Goal: Task Accomplishment & Management: Complete application form

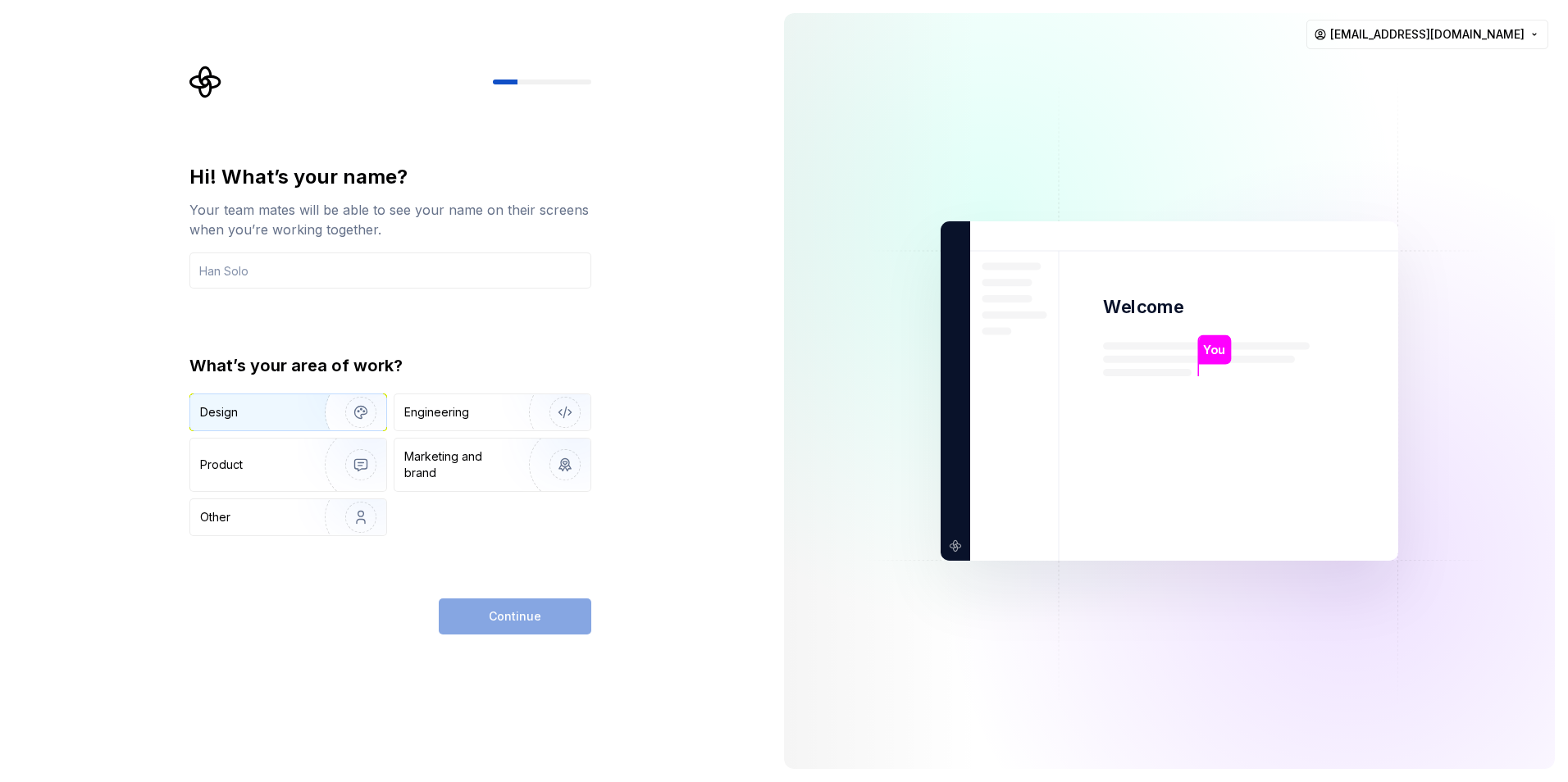
click at [272, 410] on div "Design" at bounding box center [252, 412] width 104 height 16
click at [461, 467] on div "Marketing and brand" at bounding box center [460, 465] width 111 height 33
click at [264, 429] on div "Design" at bounding box center [288, 413] width 196 height 36
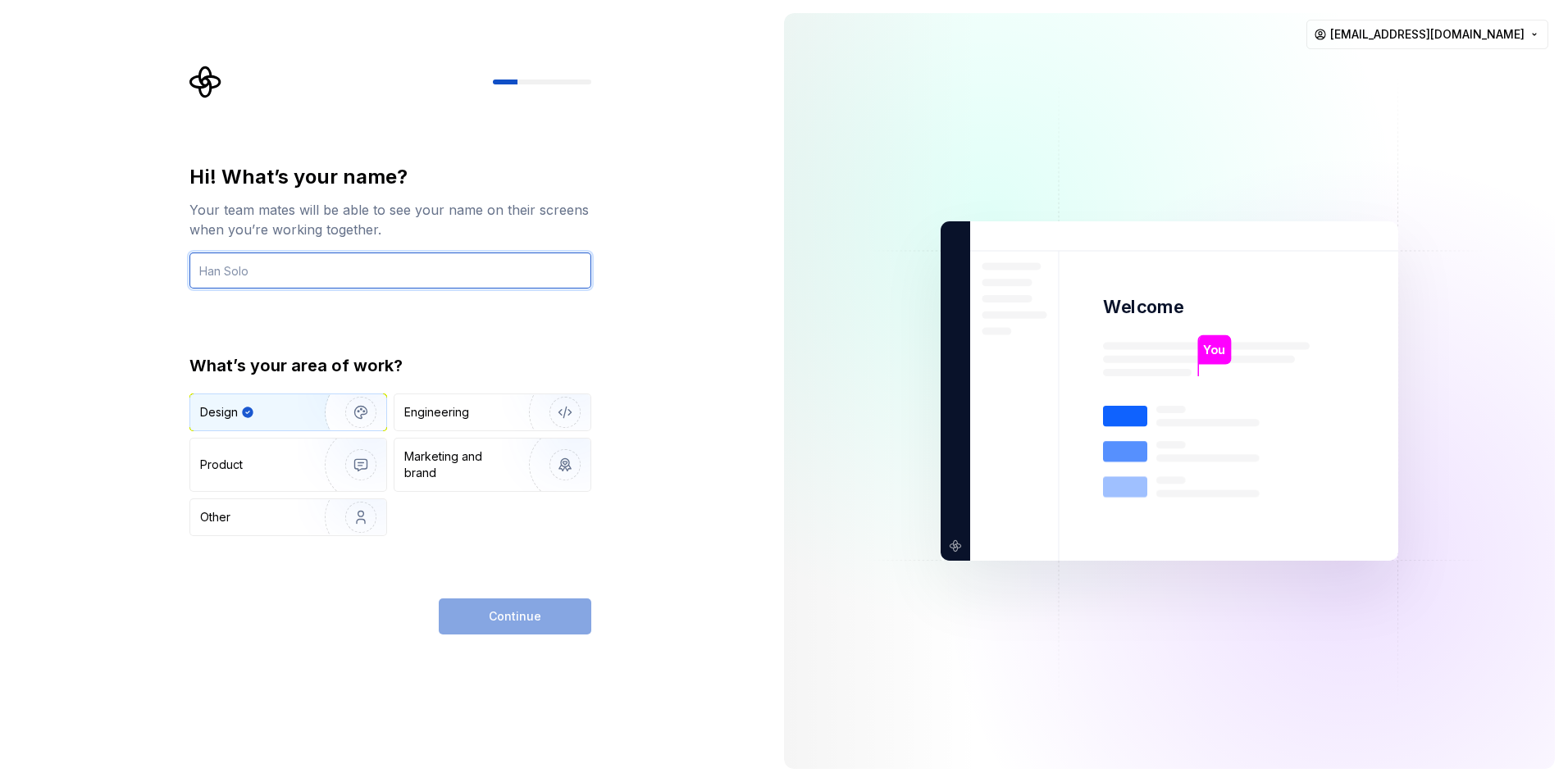
click at [308, 267] on input "text" at bounding box center [390, 271] width 402 height 36
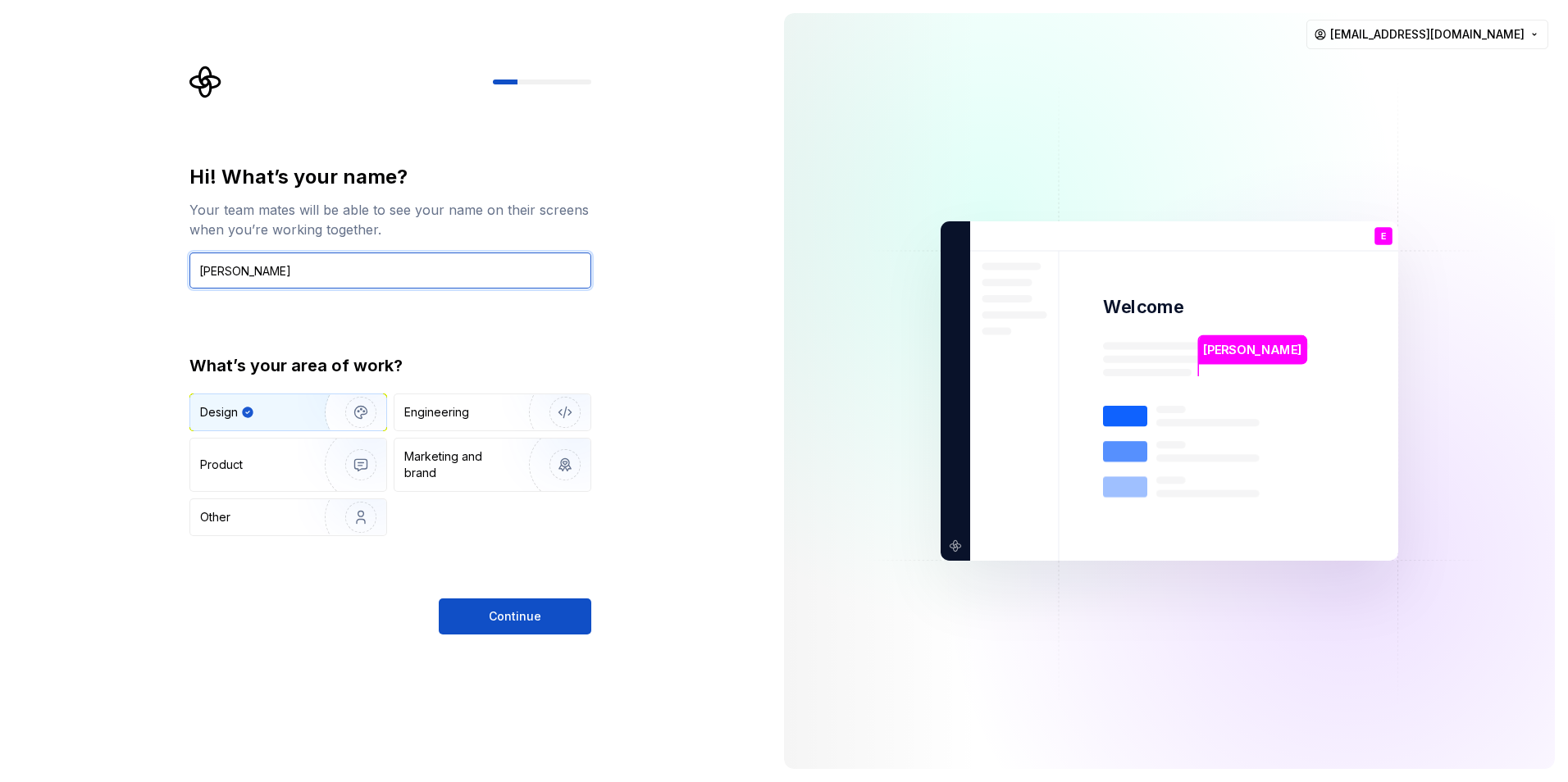
type input "[PERSON_NAME]"
click at [582, 639] on div "Hi! What’s your name? Your team mates will be able to see your name on their sc…" at bounding box center [385, 391] width 771 height 782
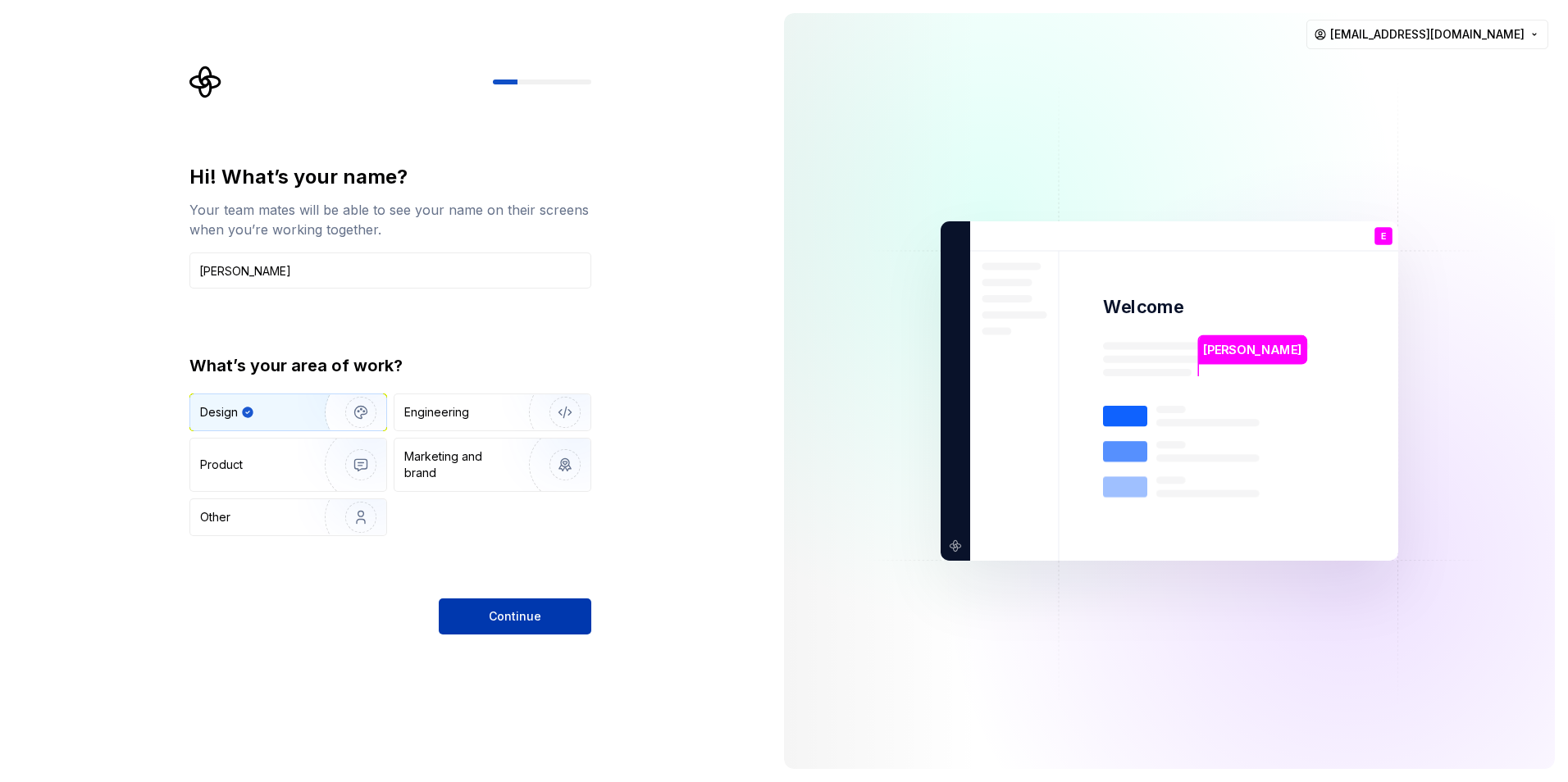
click at [560, 622] on button "Continue" at bounding box center [515, 617] width 152 height 36
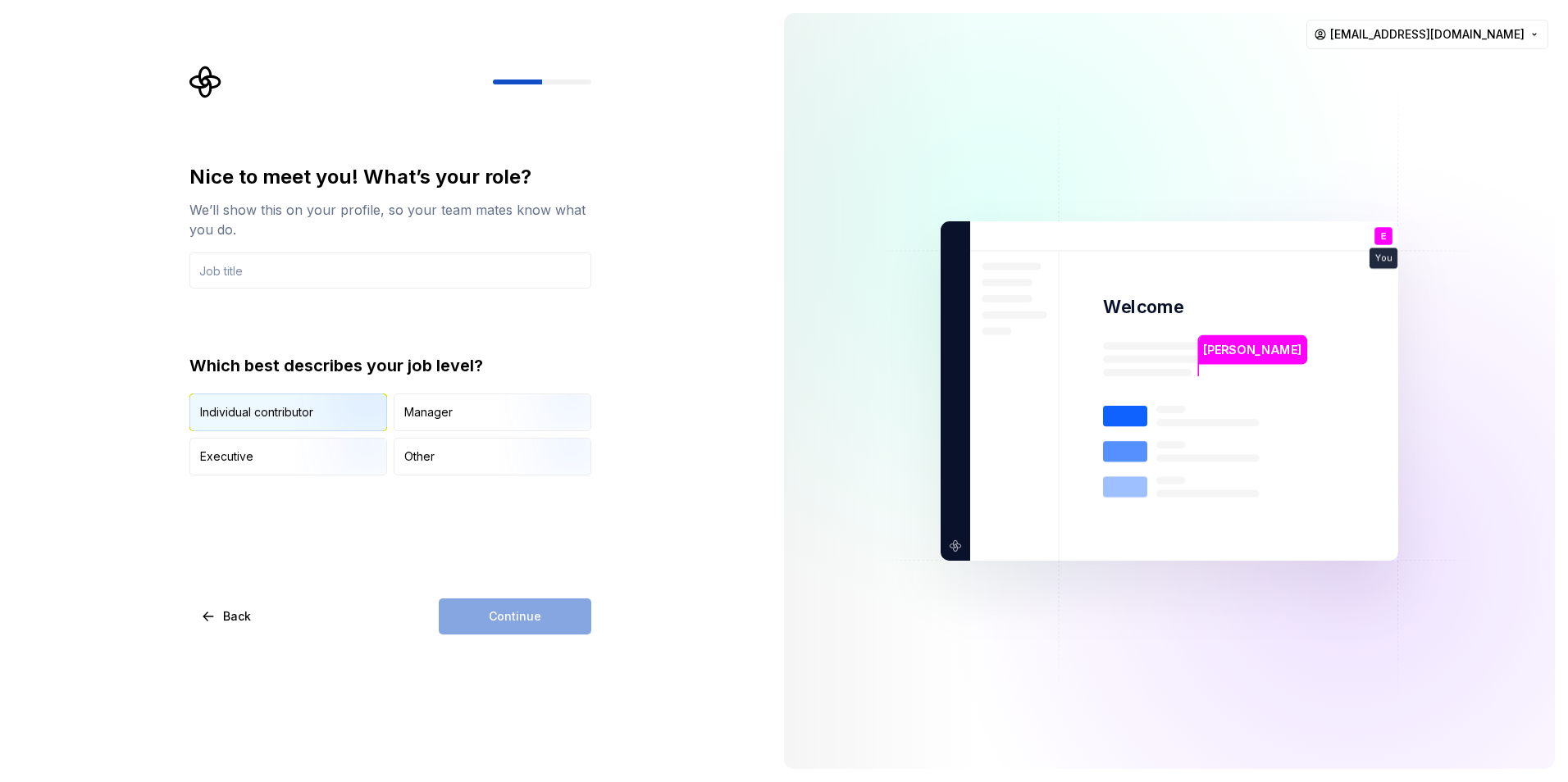
click at [336, 420] on img "button" at bounding box center [347, 432] width 105 height 110
click at [503, 628] on div "Continue" at bounding box center [515, 617] width 152 height 36
click at [342, 276] on input "text" at bounding box center [390, 271] width 402 height 36
click at [272, 274] on input "text" at bounding box center [390, 271] width 402 height 36
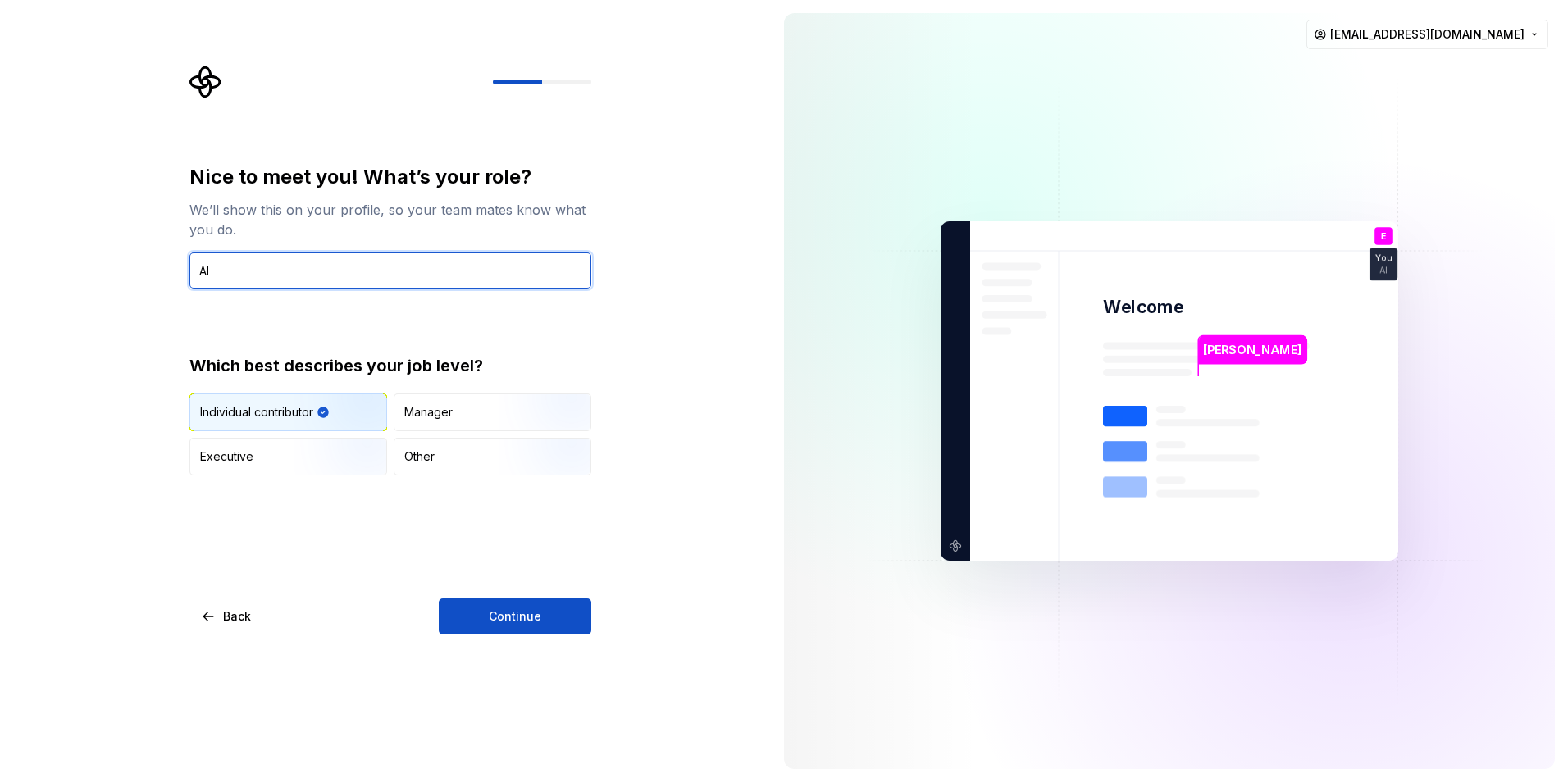
type input "A"
type input "Vibe Coder"
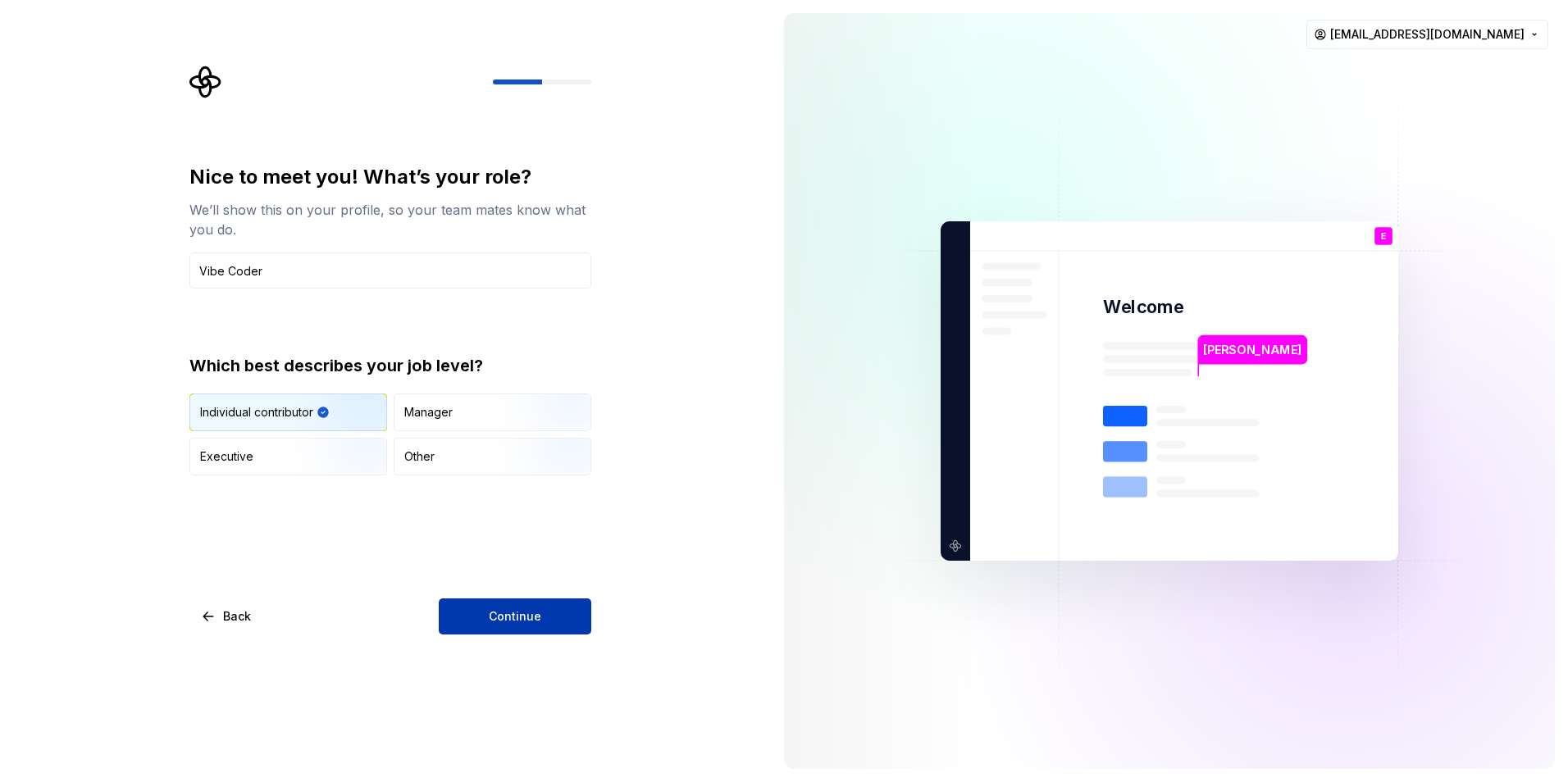
click at [532, 624] on span "Continue" at bounding box center [515, 616] width 53 height 16
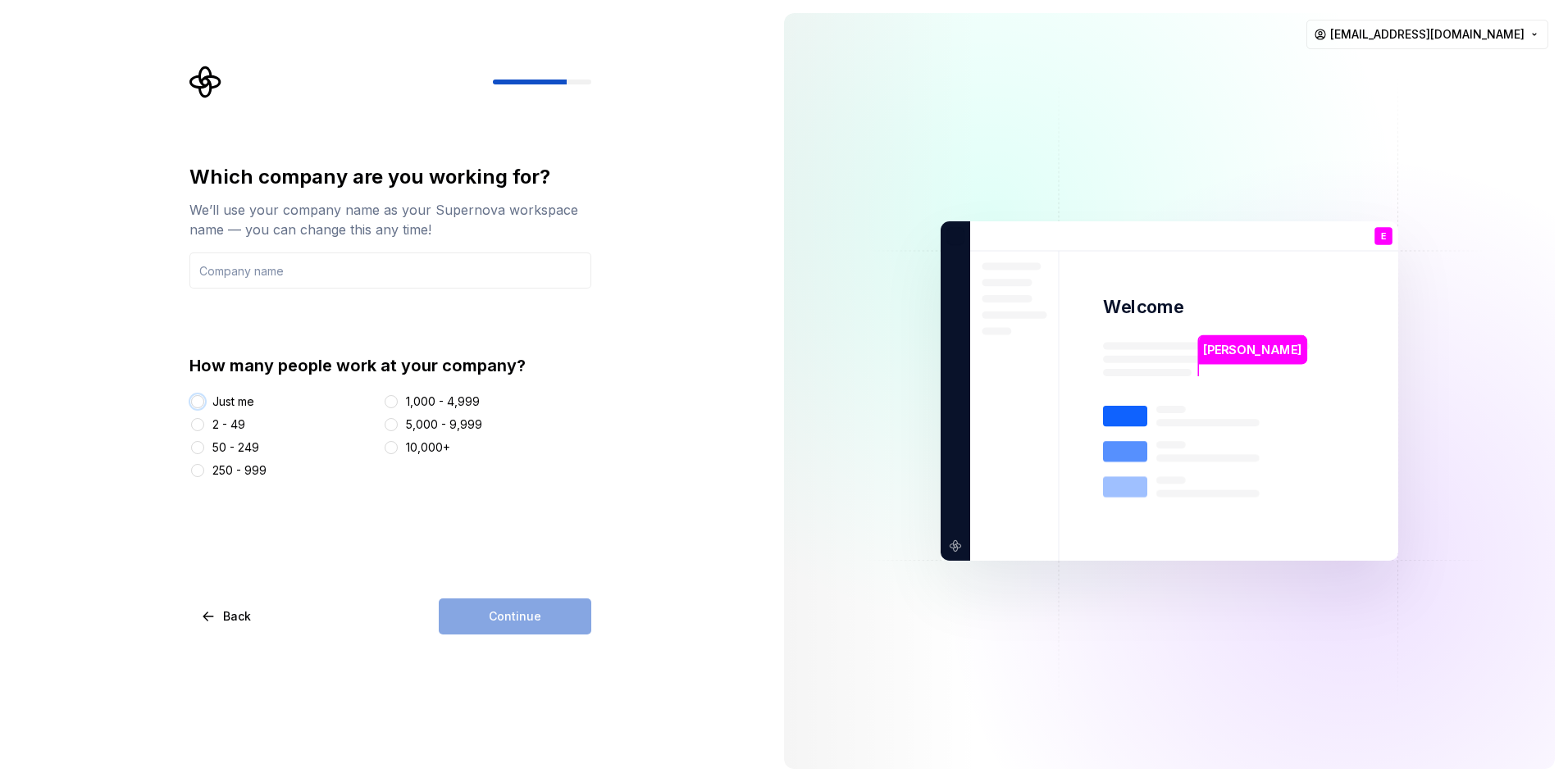
click at [199, 406] on button "Just me" at bounding box center [197, 402] width 13 height 13
click at [259, 262] on input "text" at bounding box center [390, 271] width 402 height 36
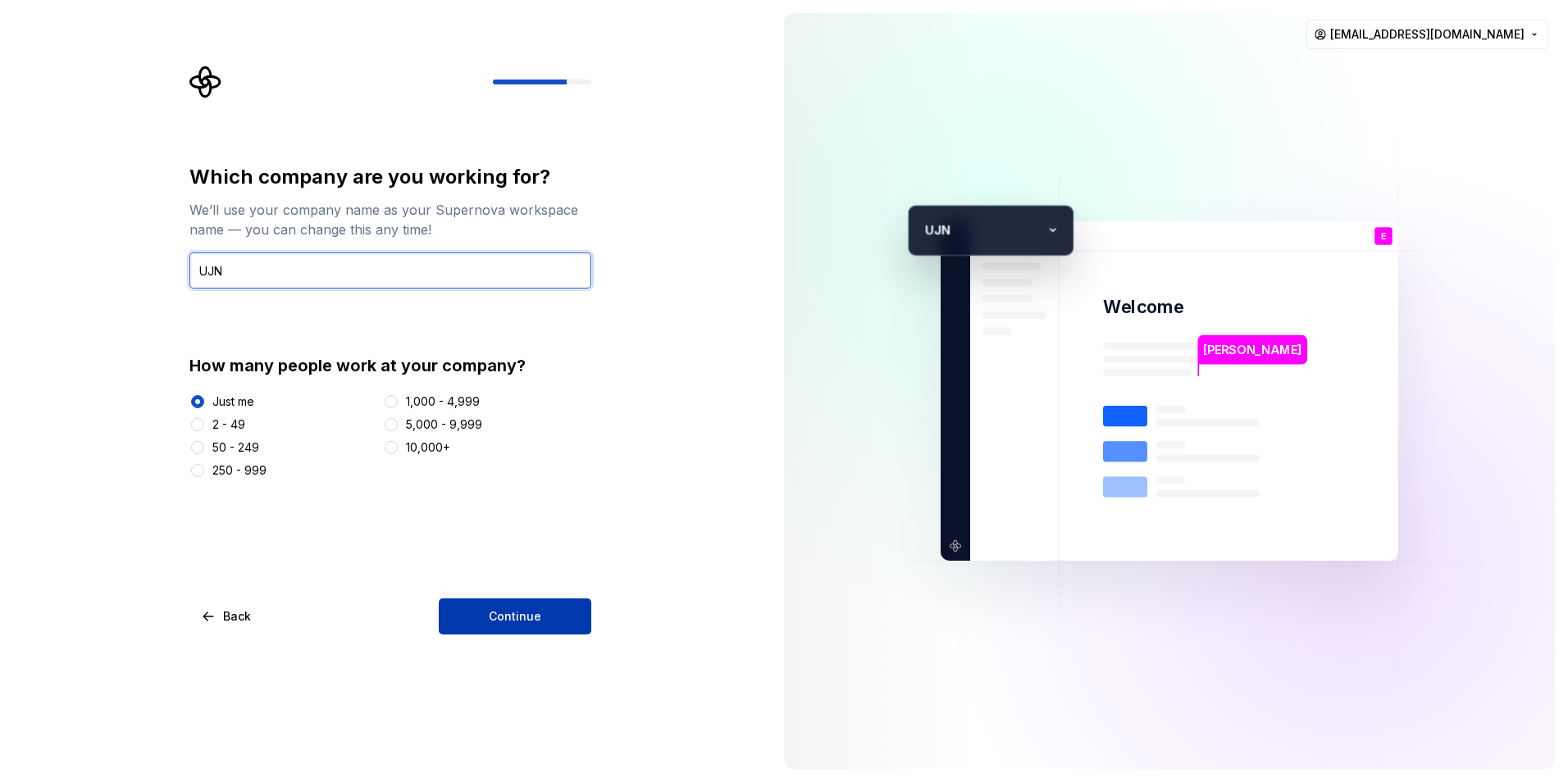
type input "UJN"
click at [496, 611] on span "Continue" at bounding box center [515, 616] width 53 height 16
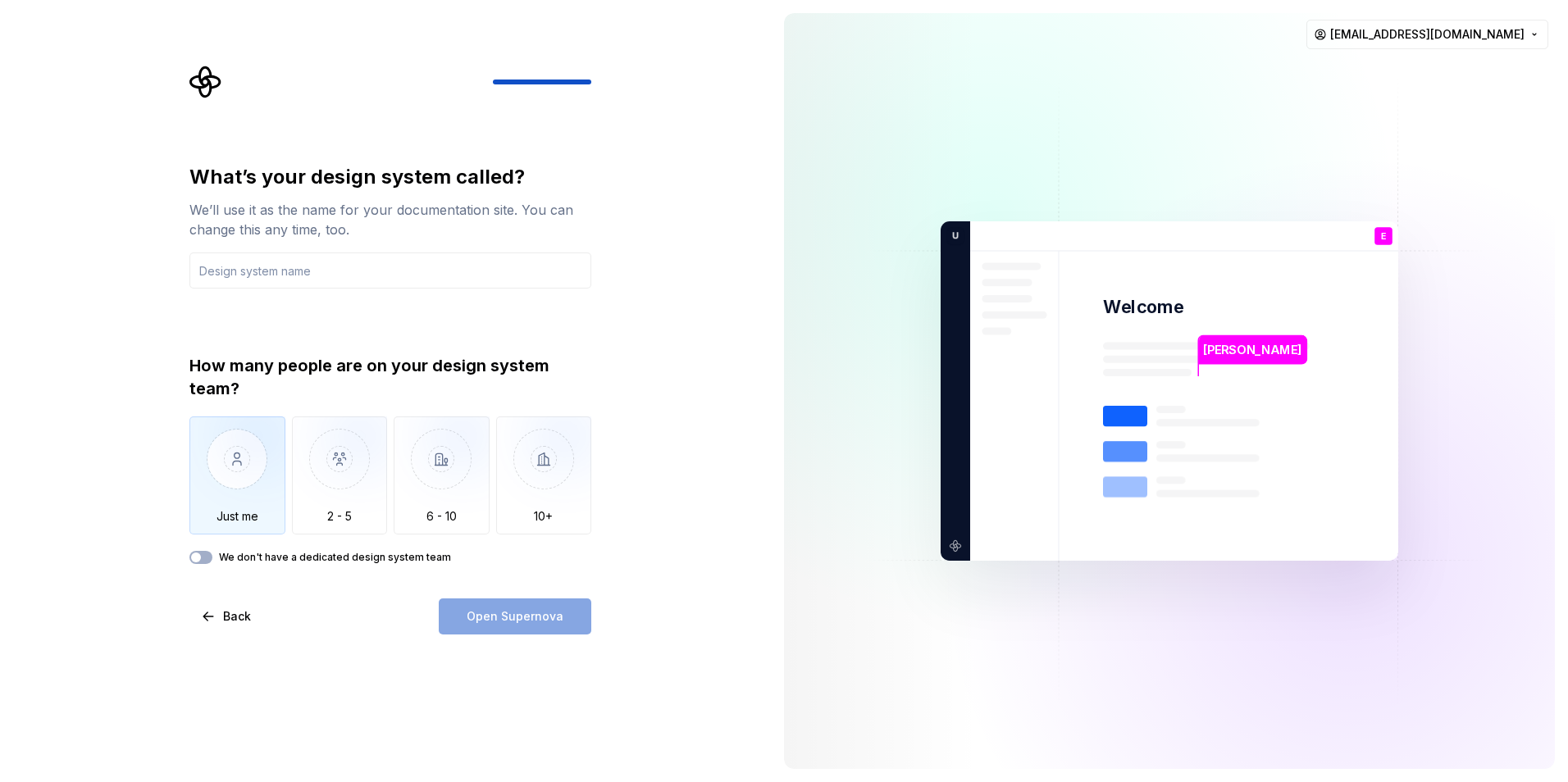
click at [259, 504] on img "button" at bounding box center [238, 472] width 96 height 110
click at [374, 280] on input "text" at bounding box center [390, 271] width 402 height 36
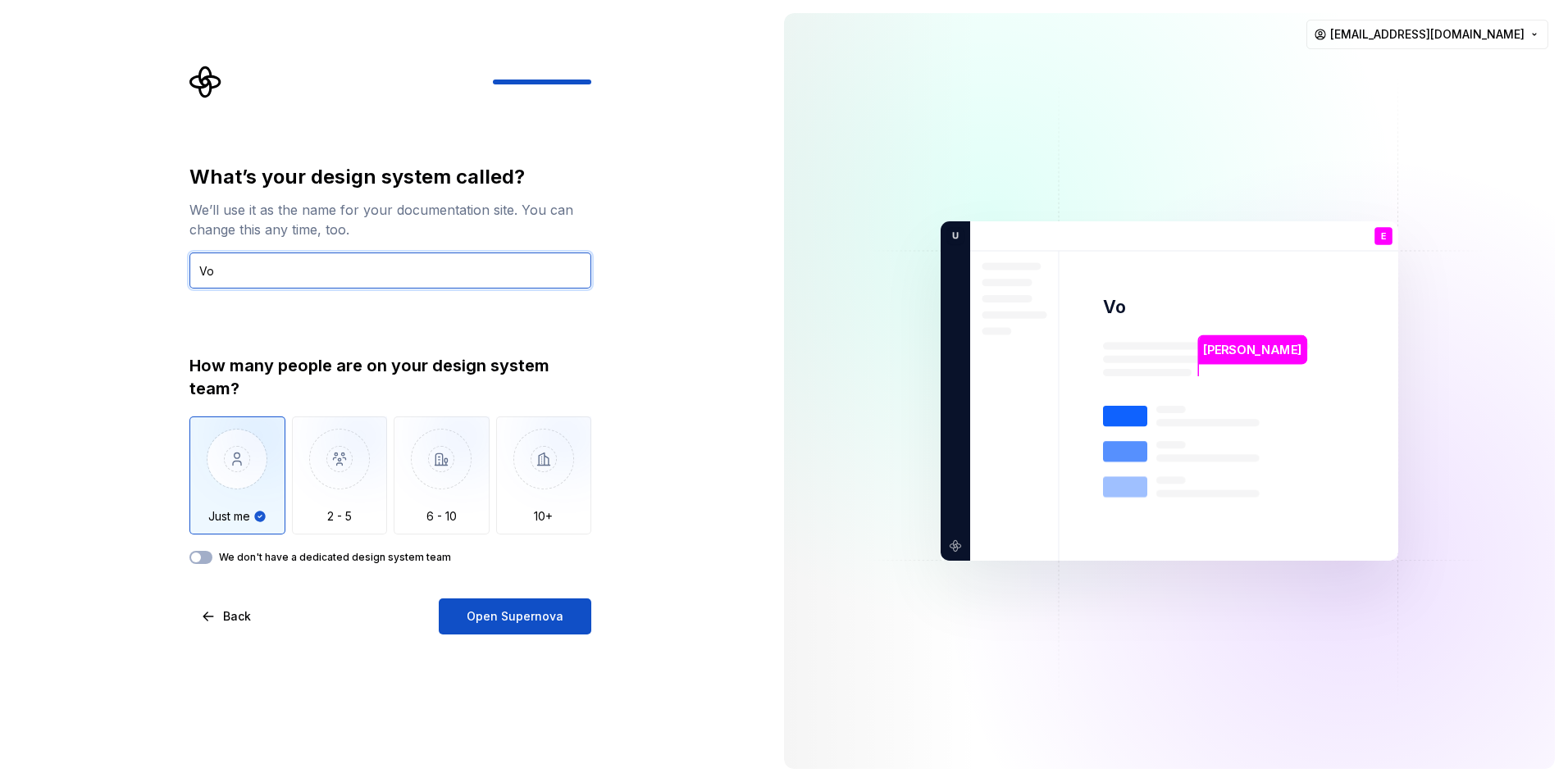
type input "V"
type input "Me, Myself and I"
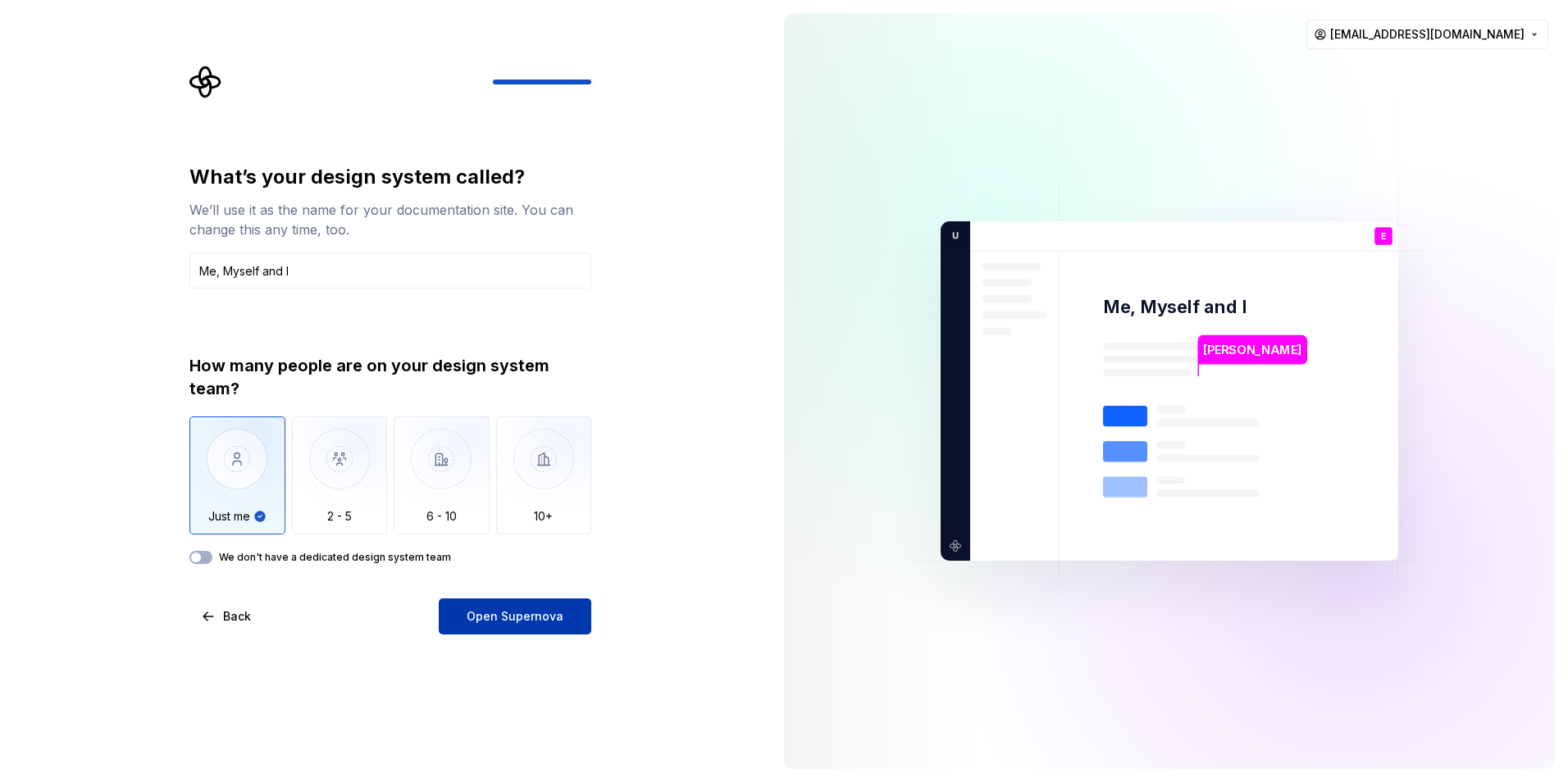
click at [486, 617] on span "Open Supernova" at bounding box center [515, 616] width 97 height 16
click at [213, 559] on div "We don't have a dedicated design system team" at bounding box center [390, 558] width 402 height 13
click at [205, 557] on button "We don't have a dedicated design system team" at bounding box center [201, 558] width 23 height 13
click at [518, 611] on div "Open Supernova" at bounding box center [515, 617] width 152 height 36
click at [219, 553] on div "How many people are on your design system team? Just me 2 - 5 6 - 10 10+ We don…" at bounding box center [390, 459] width 402 height 210
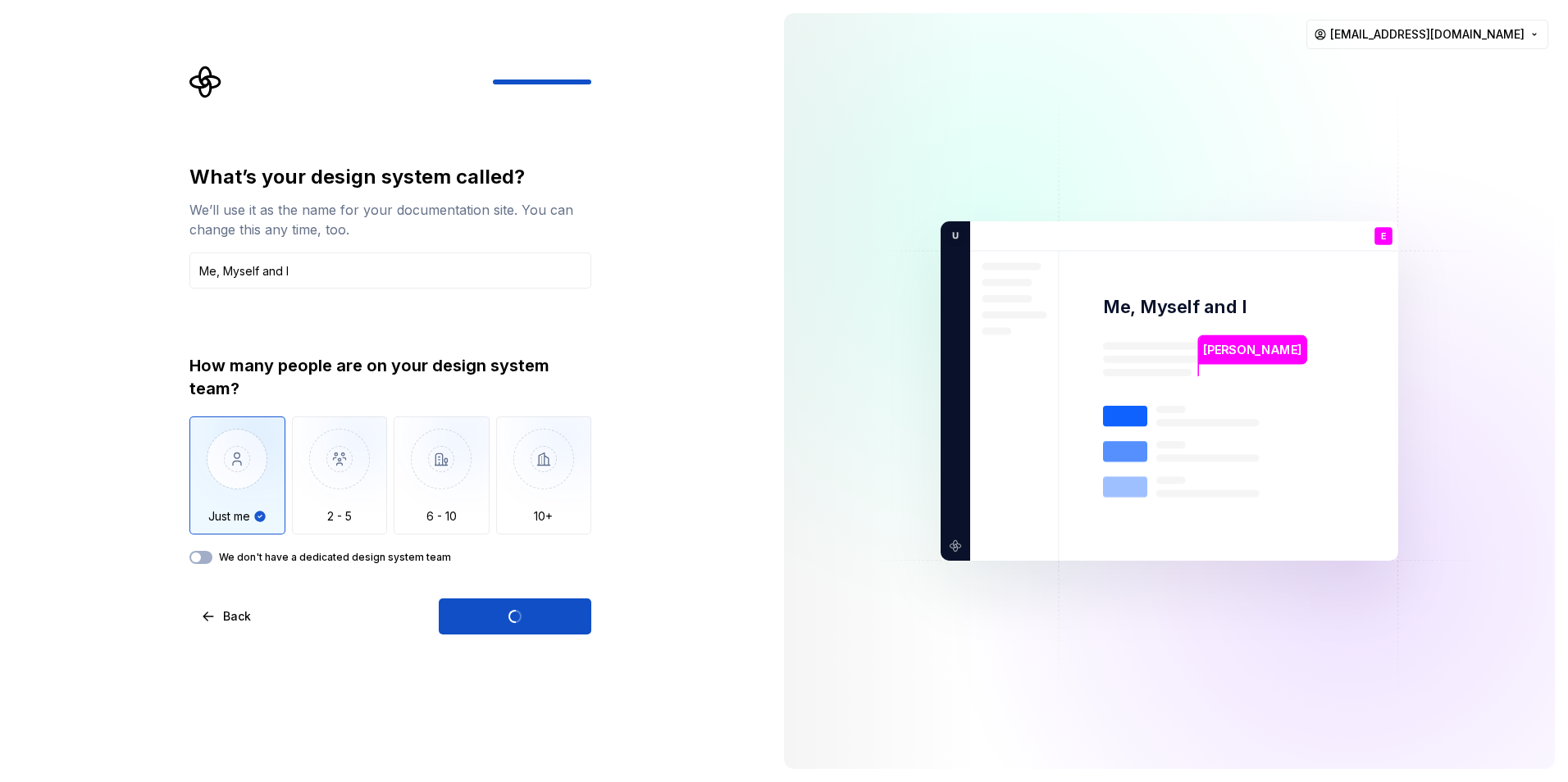
click at [213, 558] on div "We don't have a dedicated design system team" at bounding box center [390, 558] width 402 height 13
click at [208, 558] on button "We don't have a dedicated design system team" at bounding box center [201, 558] width 23 height 13
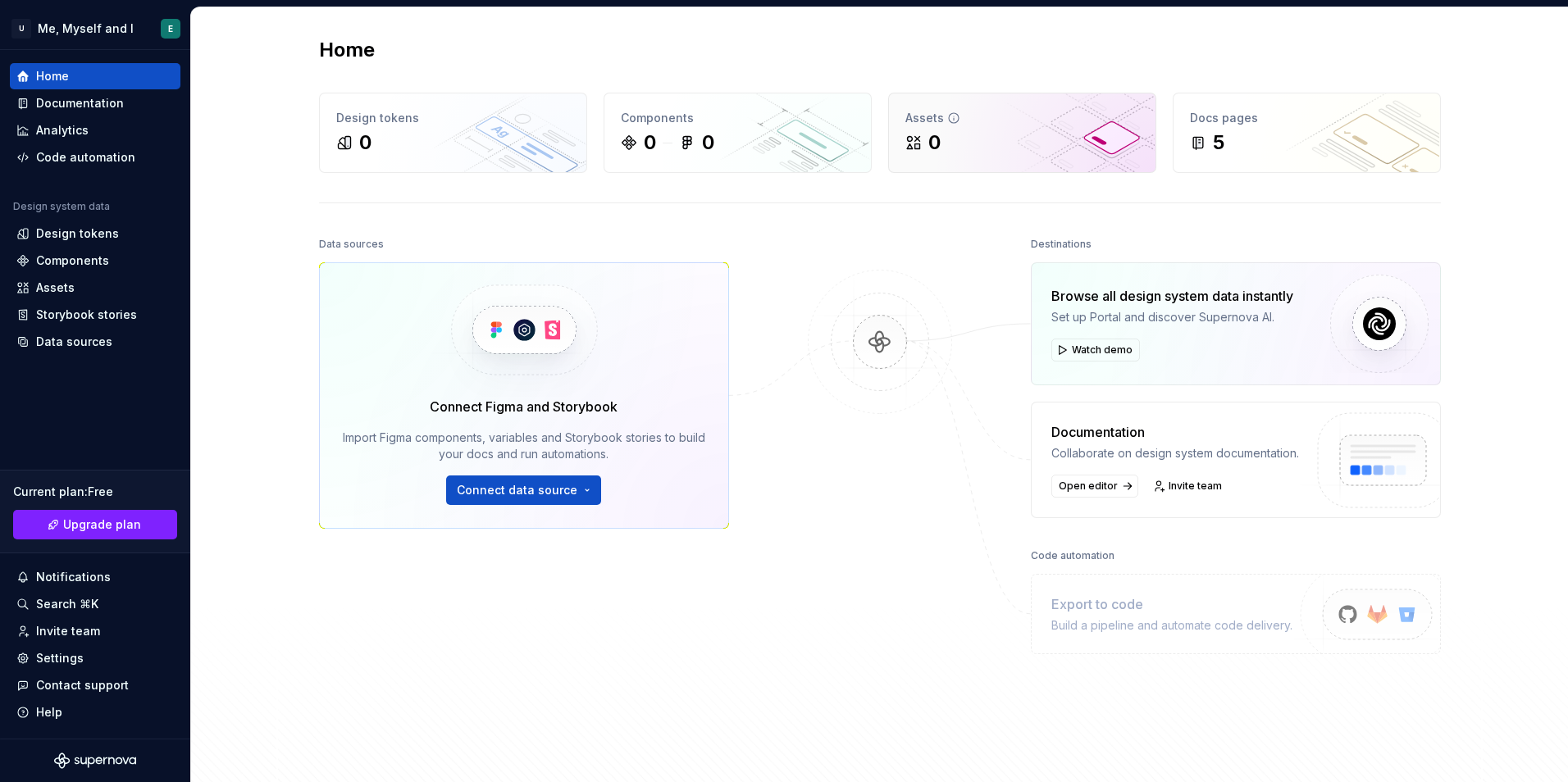
click at [978, 114] on div "Assets" at bounding box center [1023, 118] width 234 height 16
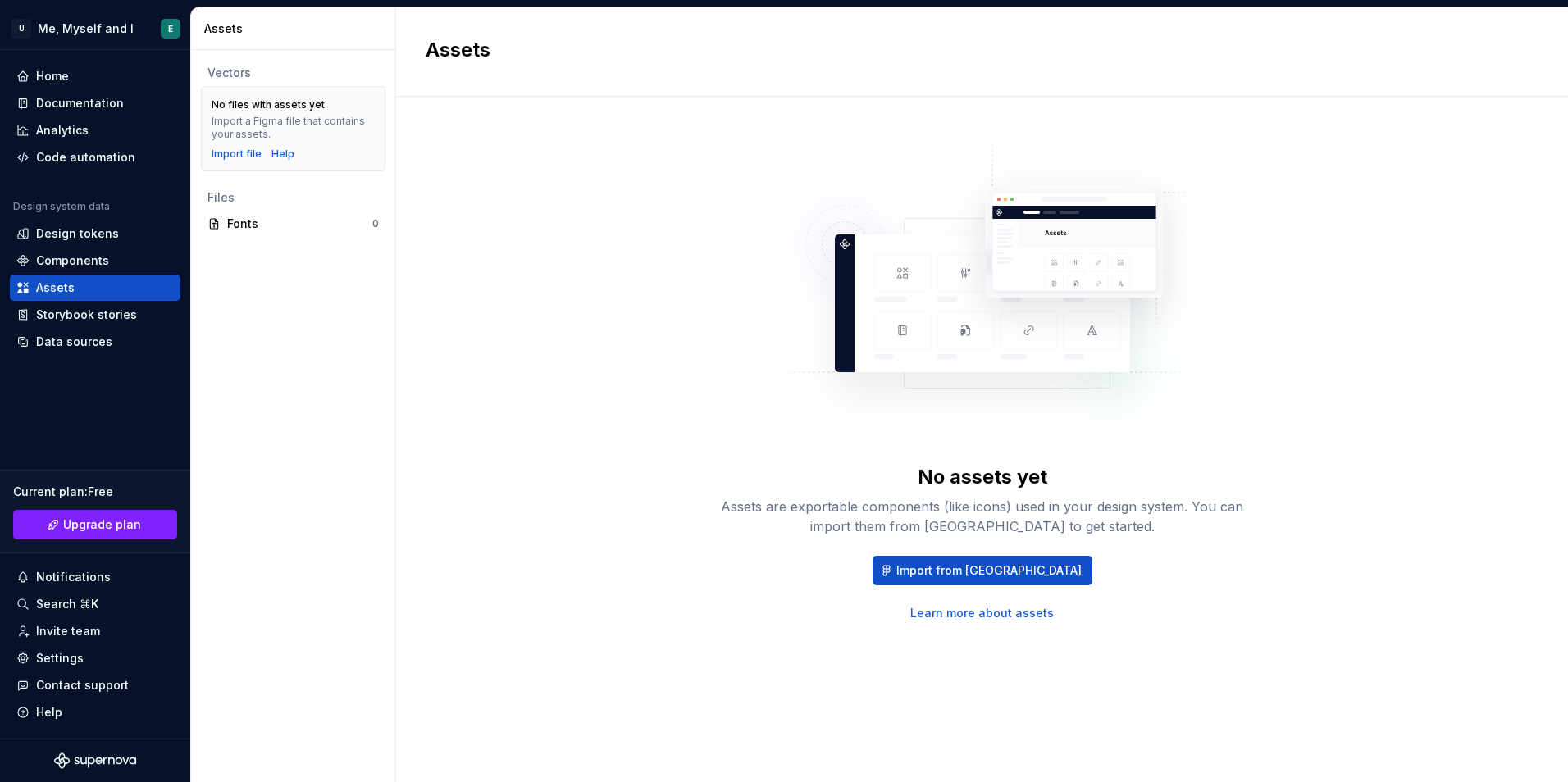
click at [292, 67] on div "Vectors" at bounding box center [293, 73] width 172 height 16
click at [71, 79] on div "Home" at bounding box center [95, 76] width 157 height 16
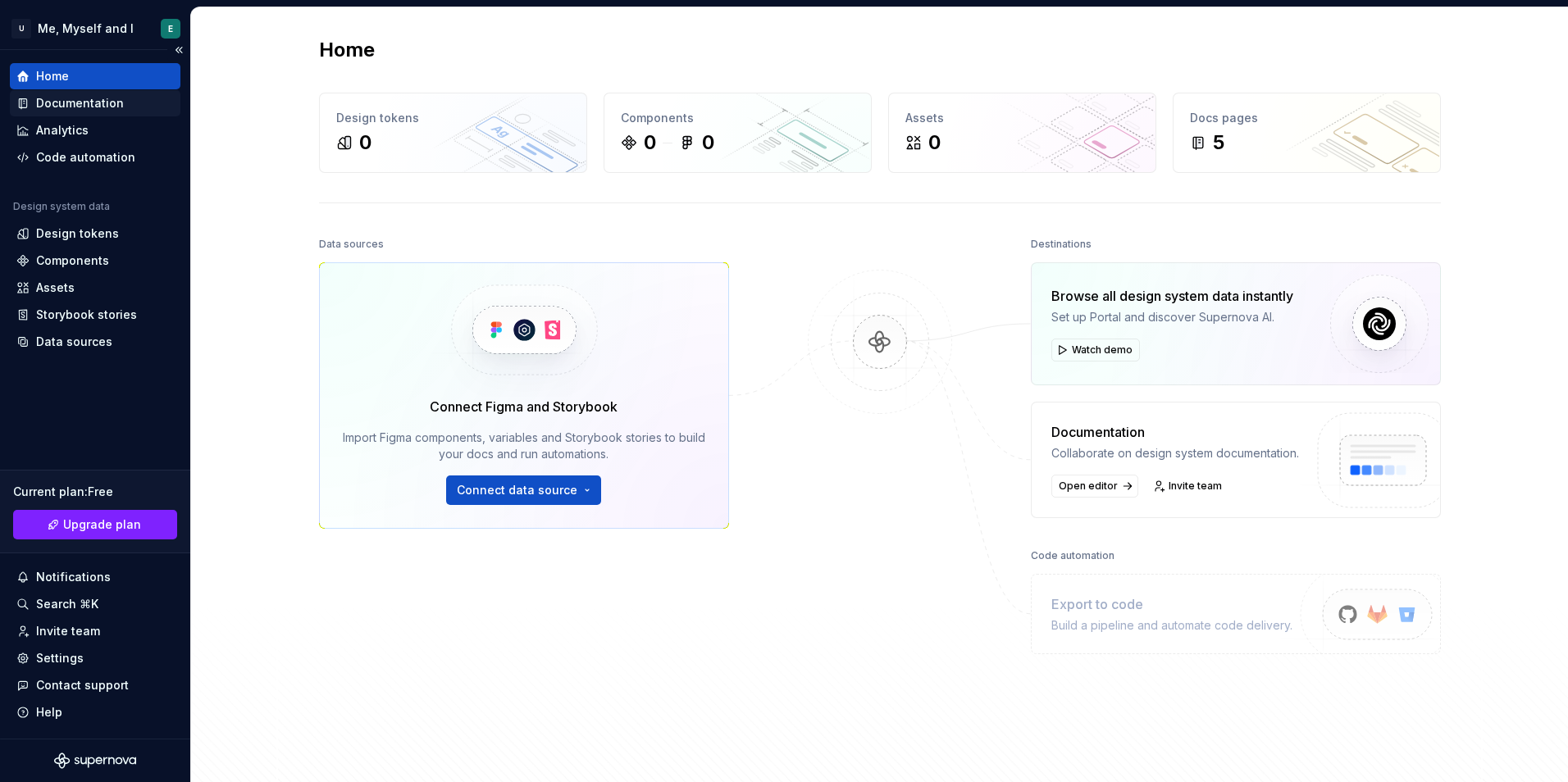
click at [49, 104] on div "Documentation" at bounding box center [81, 103] width 88 height 16
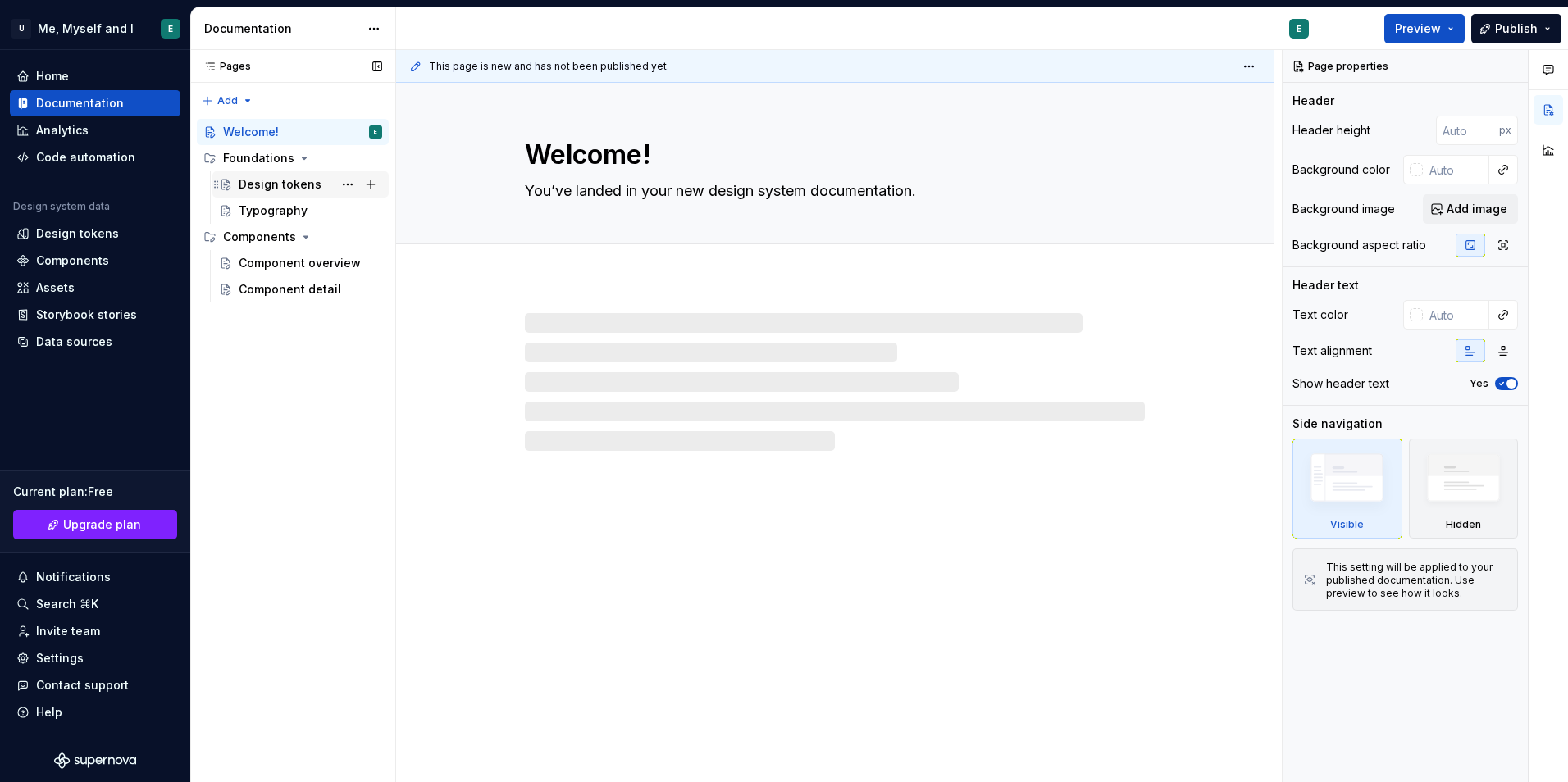
click at [278, 196] on div "Design tokens" at bounding box center [301, 184] width 176 height 26
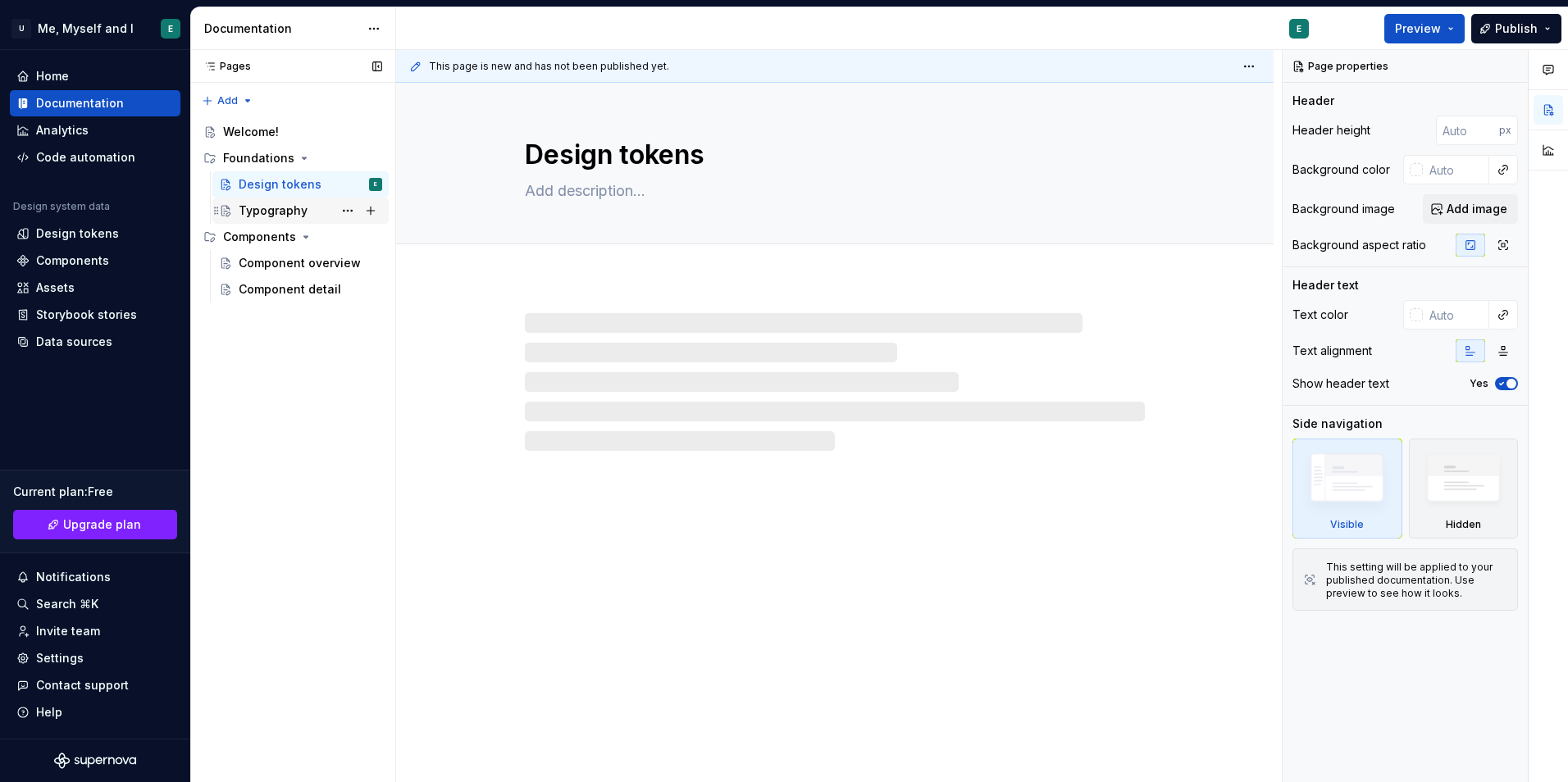
click at [271, 212] on div "Typography" at bounding box center [273, 210] width 69 height 16
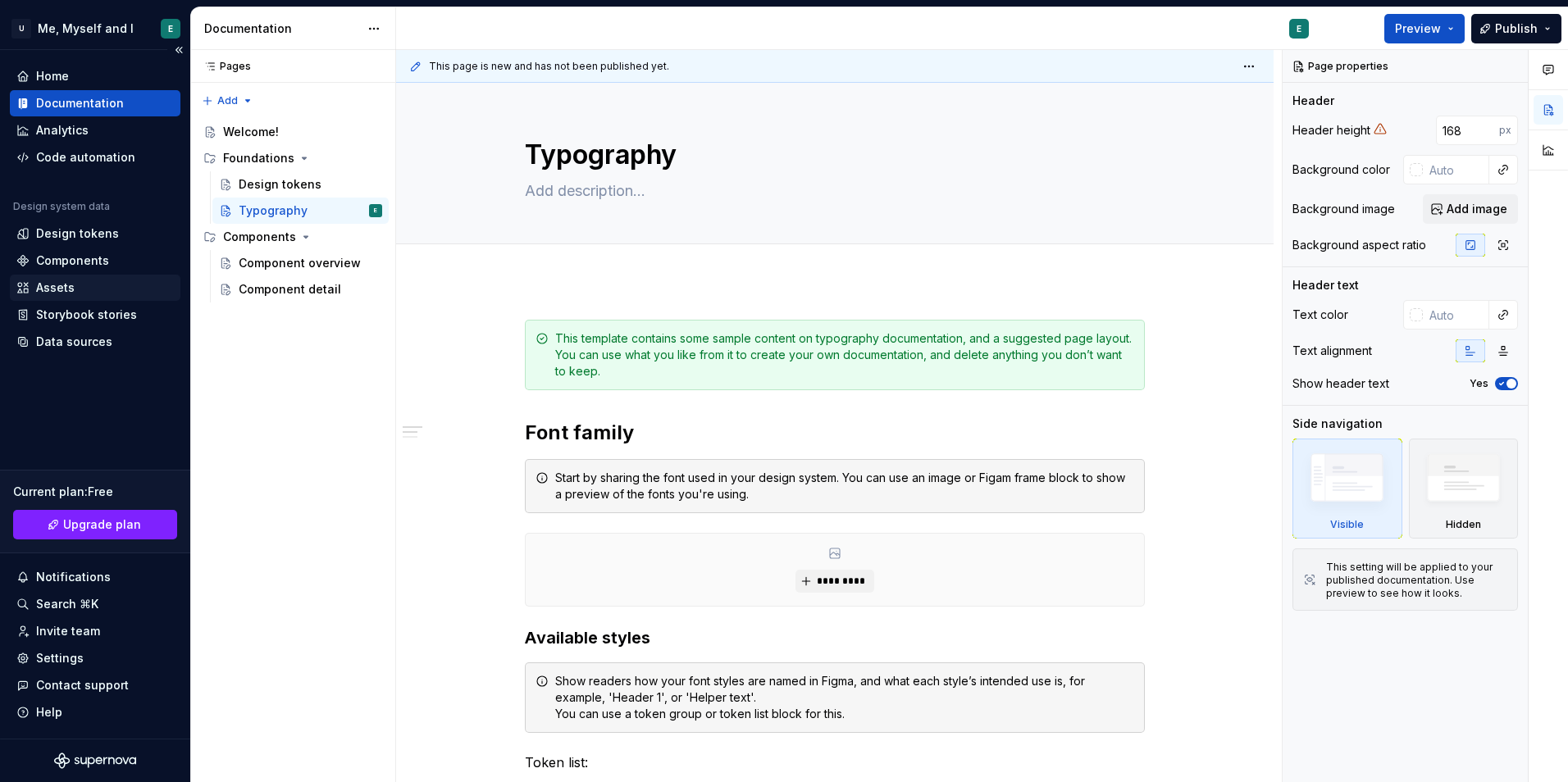
type textarea "*"
click at [70, 288] on div "Assets" at bounding box center [56, 288] width 38 height 16
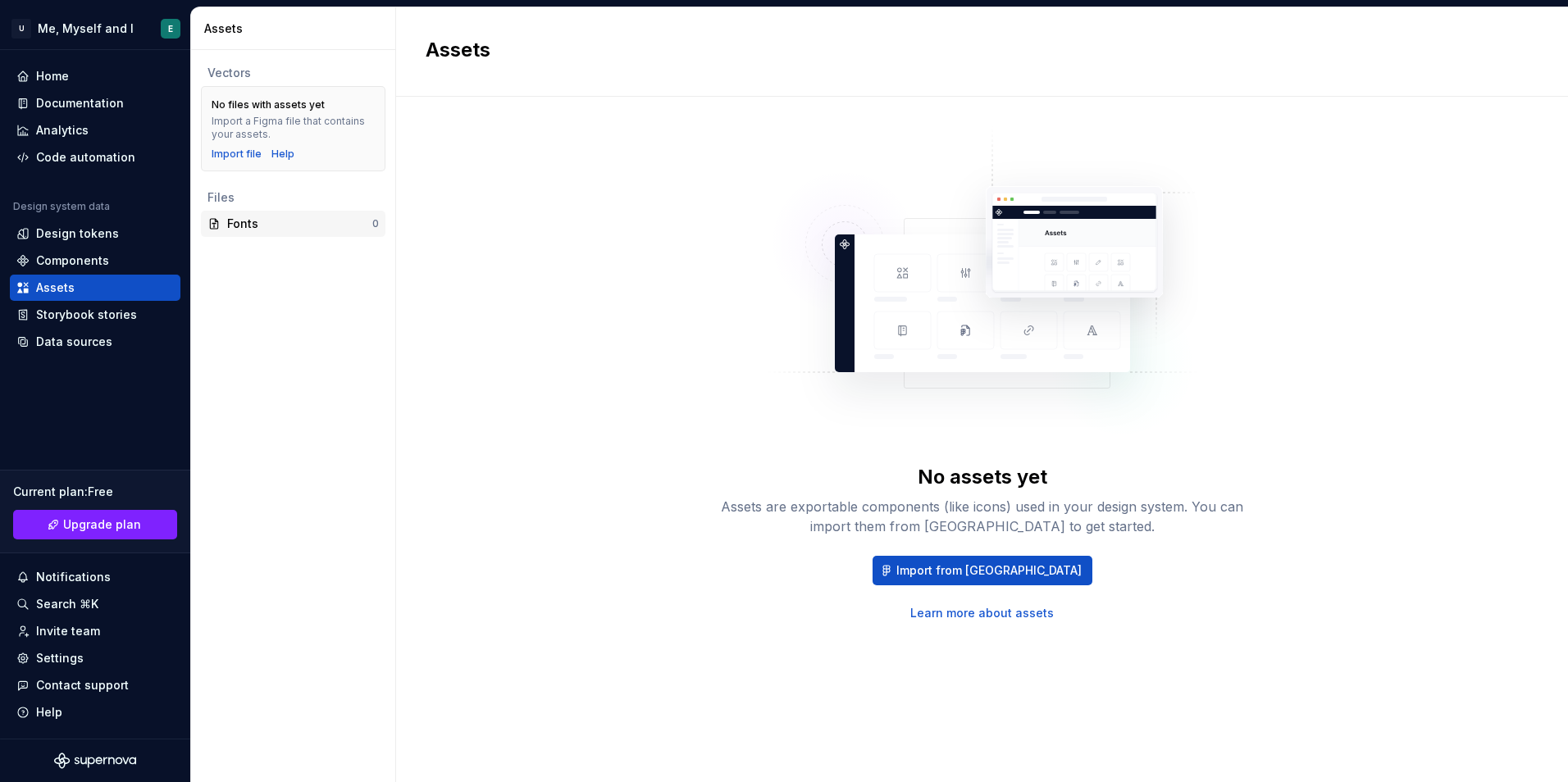
click at [284, 219] on div "Fonts" at bounding box center [299, 223] width 145 height 16
